Goal: Register for event/course

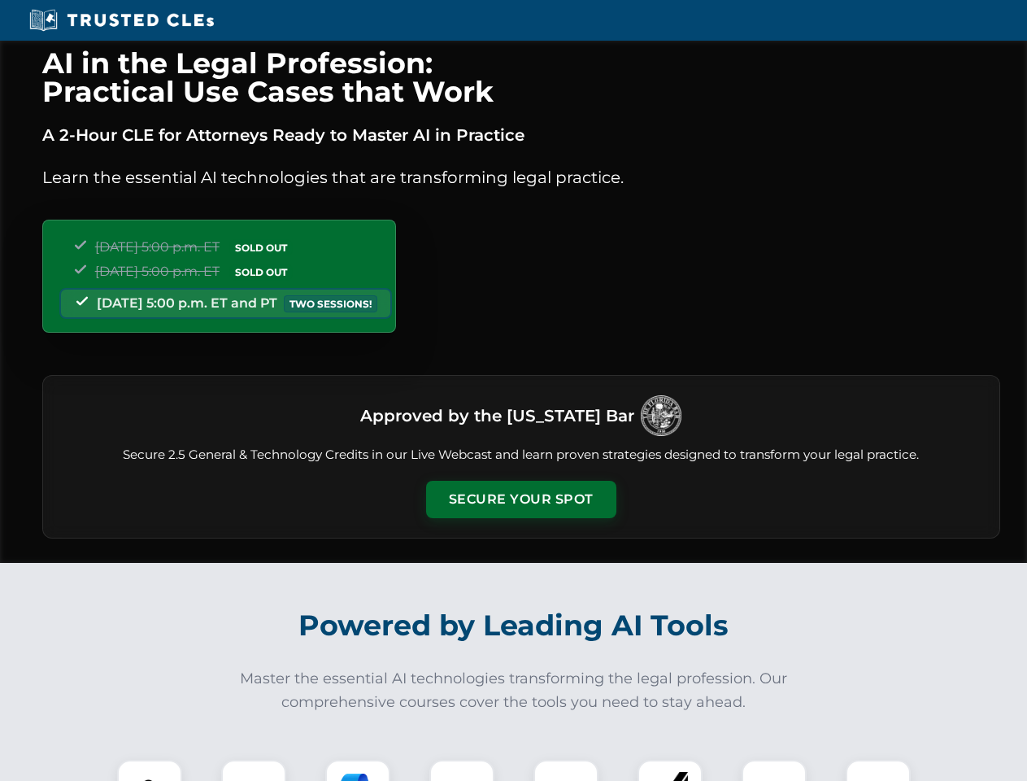
click at [521, 499] on button "Secure Your Spot" at bounding box center [521, 499] width 190 height 37
click at [150, 770] on img at bounding box center [149, 792] width 47 height 47
